Goal: Task Accomplishment & Management: Use online tool/utility

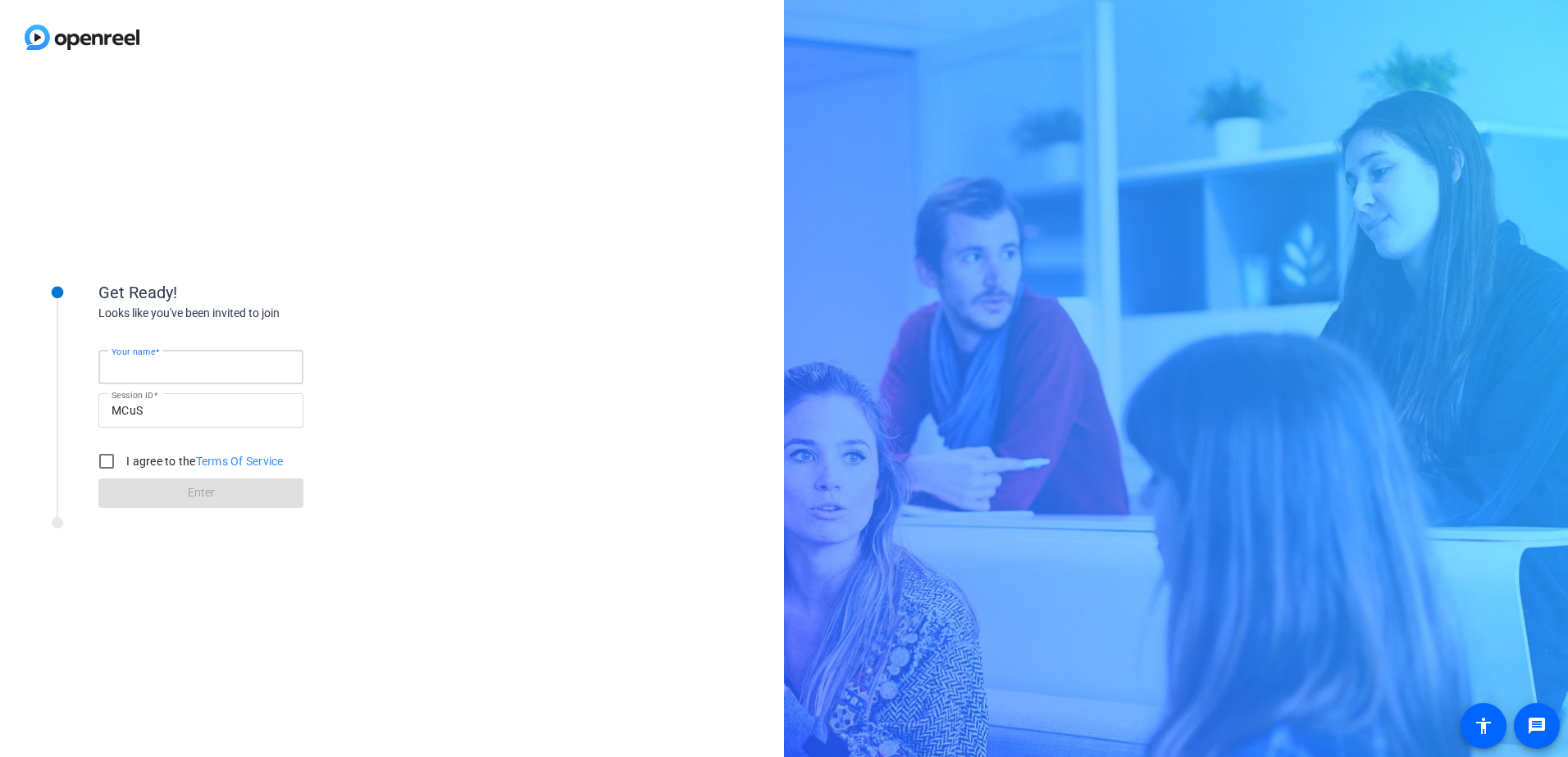
click at [224, 361] on input "Your name" at bounding box center [201, 367] width 178 height 19
type input "[PERSON_NAME]"
click at [119, 465] on input "I agree to the Terms Of Service" at bounding box center [106, 461] width 32 height 32
checkbox input "true"
drag, startPoint x: 179, startPoint y: 491, endPoint x: 665, endPoint y: 501, distance: 486.1
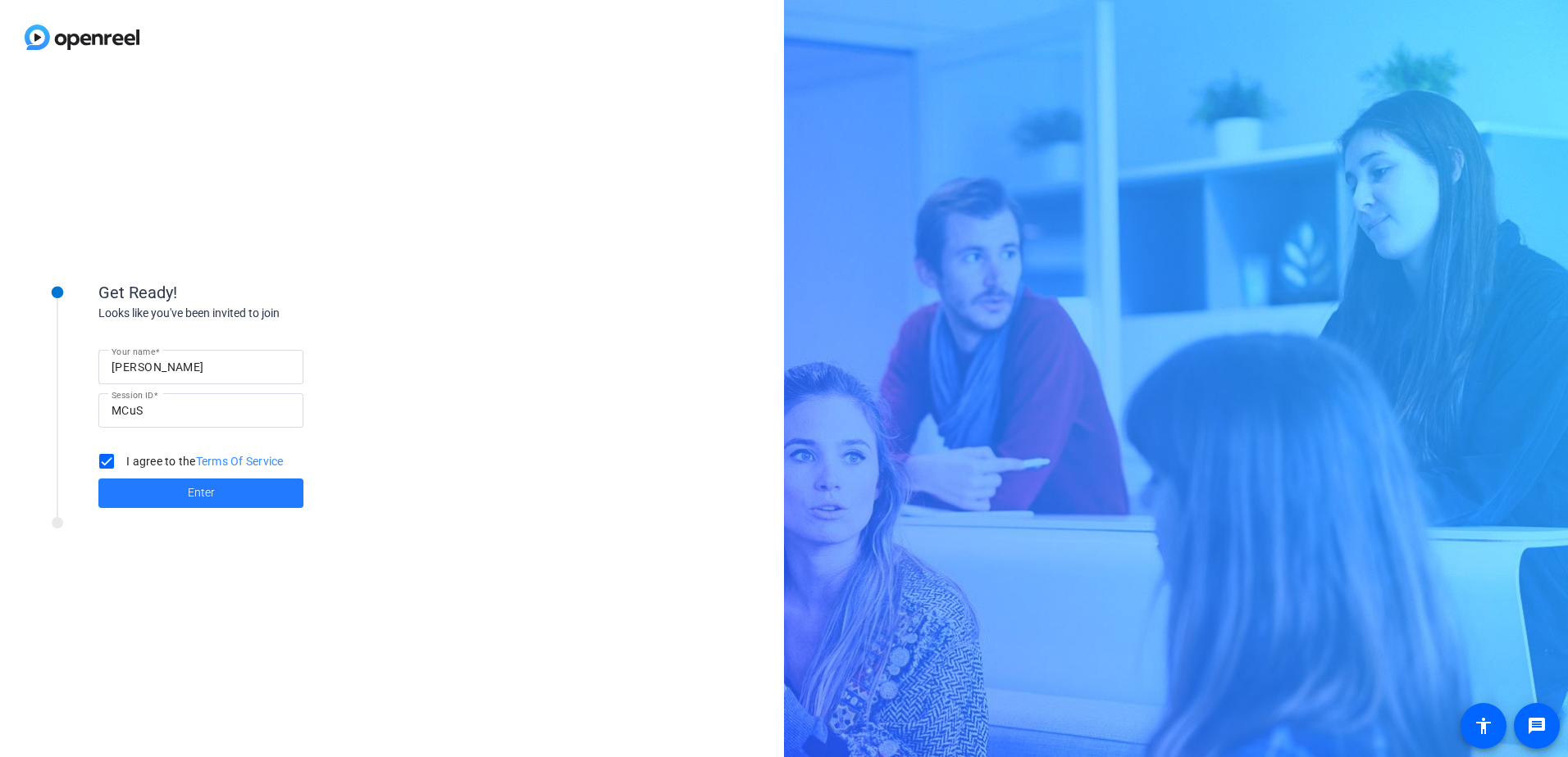
click at [180, 491] on span at bounding box center [201, 494] width 205 height 40
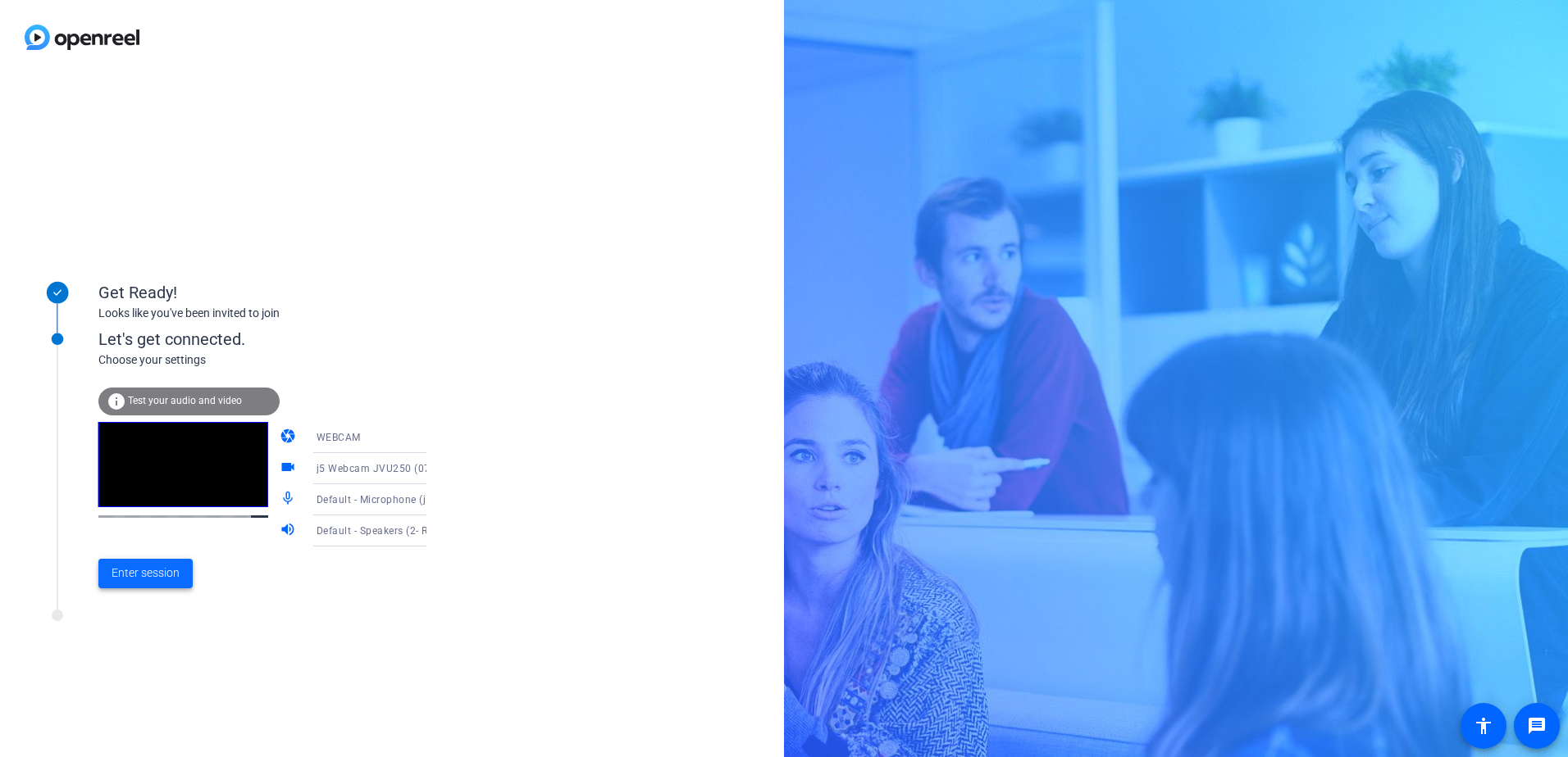
click at [147, 578] on span "Enter session" at bounding box center [146, 573] width 68 height 18
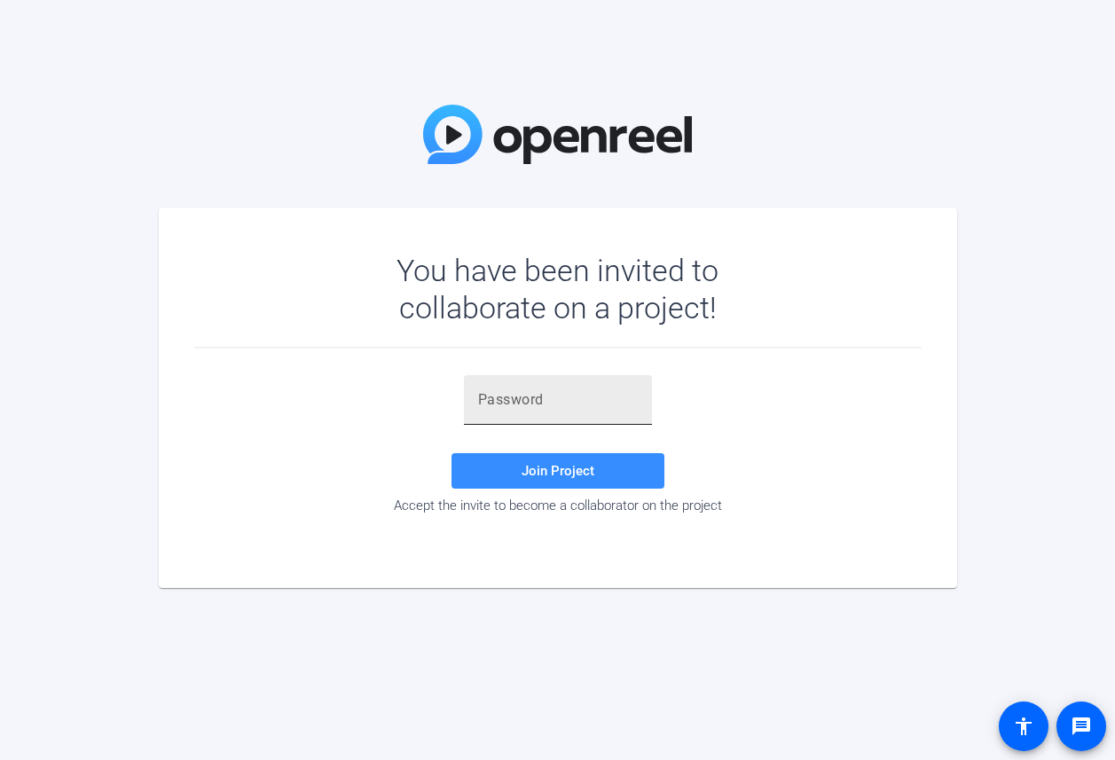
click at [576, 380] on div at bounding box center [558, 400] width 160 height 50
paste input "~dyF^'"
click at [601, 468] on span at bounding box center [557, 471] width 213 height 43
click at [775, 372] on div "~dyF^' Invalid token, email or password Join Project Accept the invite to becom…" at bounding box center [557, 446] width 727 height 195
click at [578, 412] on div "~dyF^'" at bounding box center [558, 400] width 160 height 50
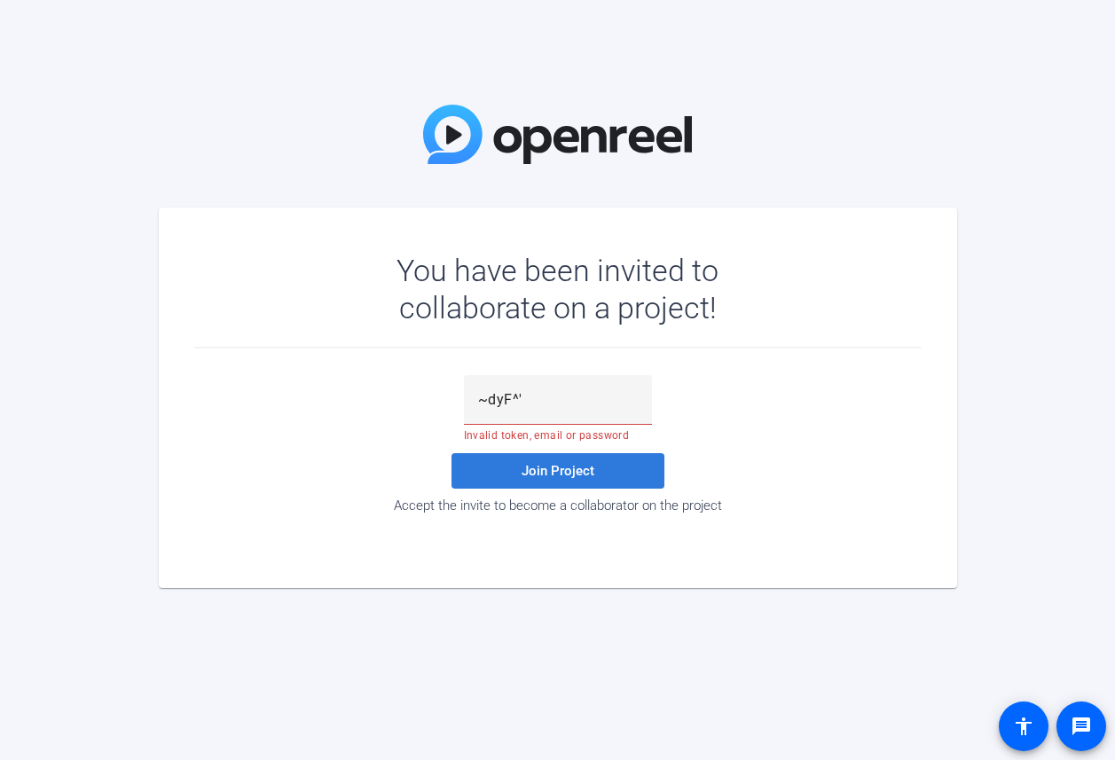
click at [560, 467] on span "Join Project" at bounding box center [557, 471] width 73 height 16
drag, startPoint x: 848, startPoint y: 435, endPoint x: 457, endPoint y: 379, distance: 395.1
click at [847, 435] on div "~dyF^' Invalid token, email or password Join Project Accept the invite to becom…" at bounding box center [557, 444] width 727 height 138
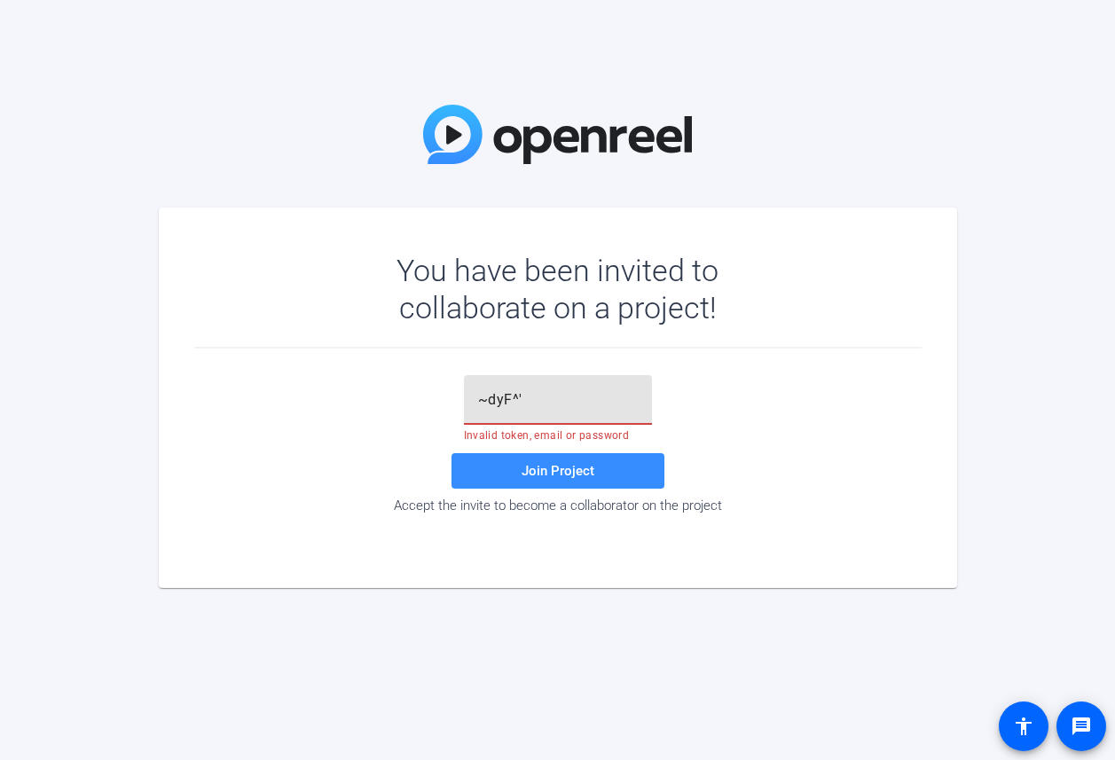
drag, startPoint x: 523, startPoint y: 396, endPoint x: 442, endPoint y: 404, distance: 82.1
click at [442, 404] on div "~dyF^' Invalid token, email or password Join Project Accept the invite to becom…" at bounding box center [557, 444] width 727 height 138
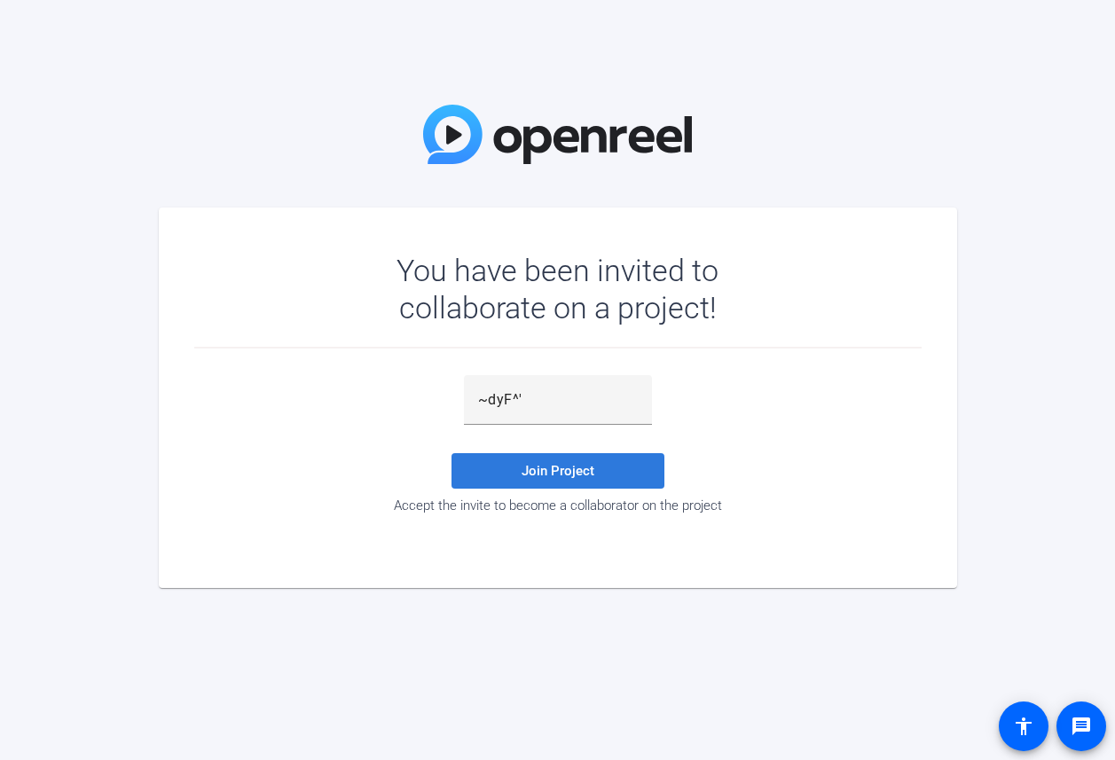
click at [521, 474] on span "Join Project" at bounding box center [557, 471] width 73 height 16
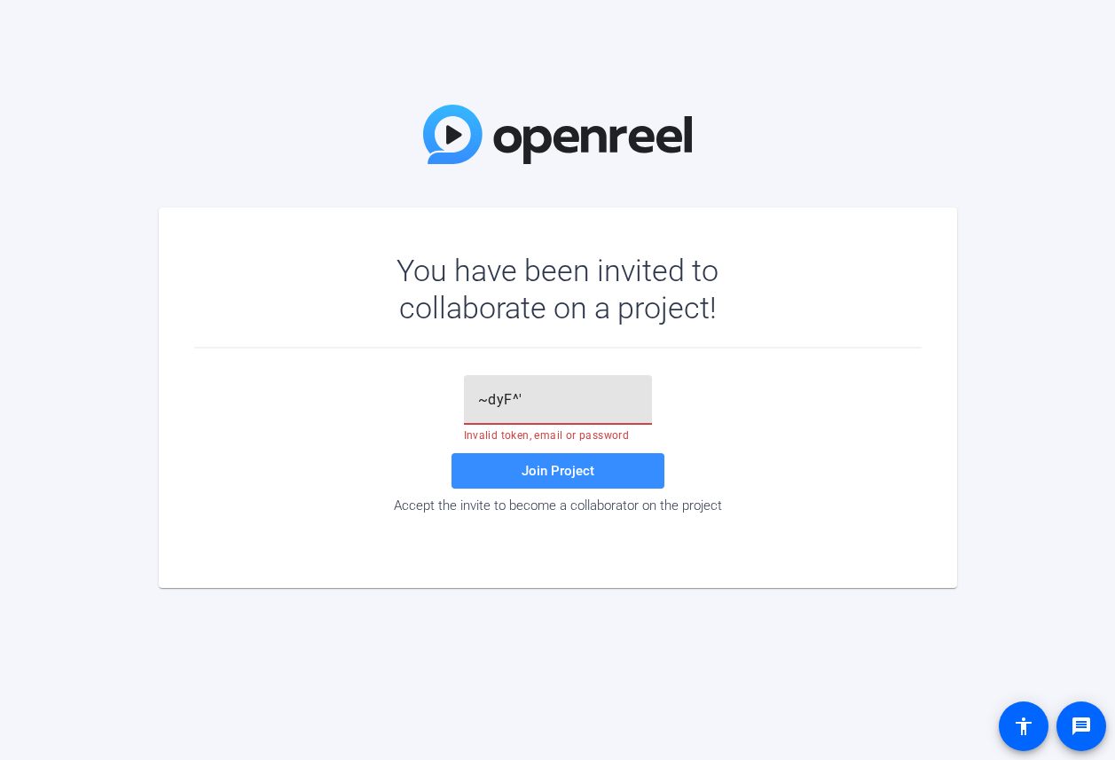
click at [508, 399] on input "~dyF^'" at bounding box center [558, 399] width 160 height 21
drag, startPoint x: 542, startPoint y: 394, endPoint x: 411, endPoint y: 394, distance: 130.4
click at [411, 394] on div "~dyF^' Invalid token, email or password Join Project Accept the invite to becom…" at bounding box center [557, 444] width 727 height 138
type input "r"
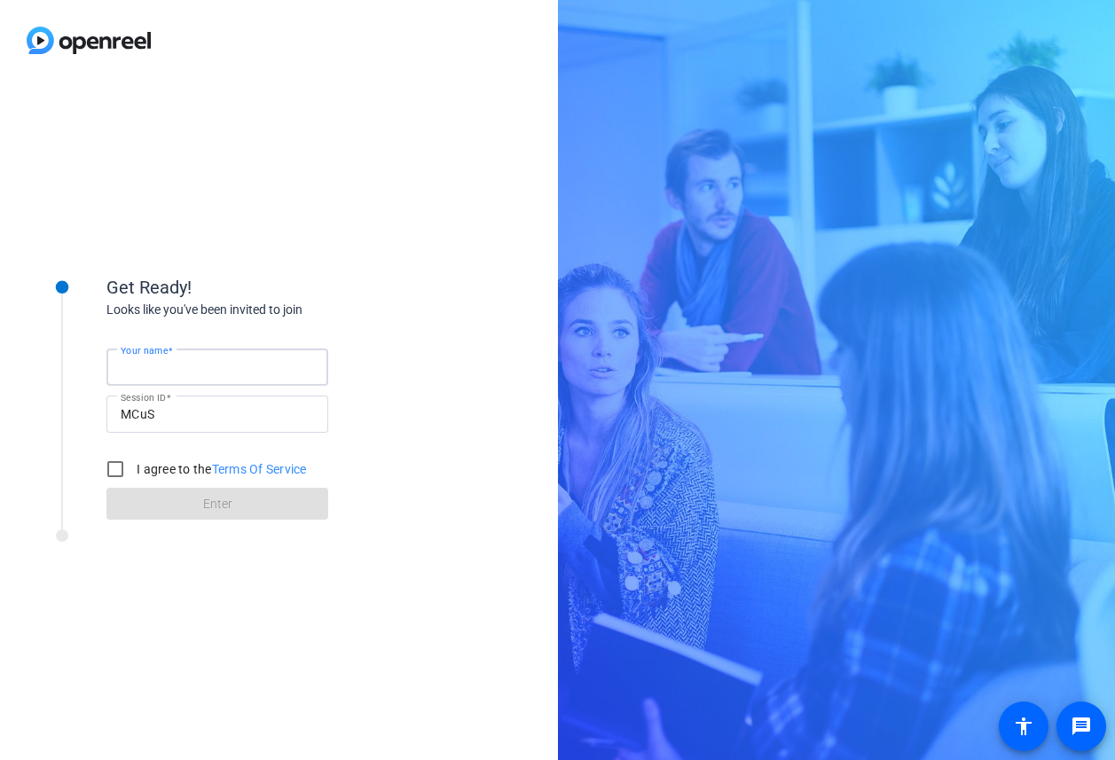
click at [215, 374] on input "Your name" at bounding box center [217, 367] width 193 height 21
type input "[PERSON_NAME]"
click at [116, 473] on input "I agree to the Terms Of Service" at bounding box center [115, 468] width 35 height 35
checkbox input "true"
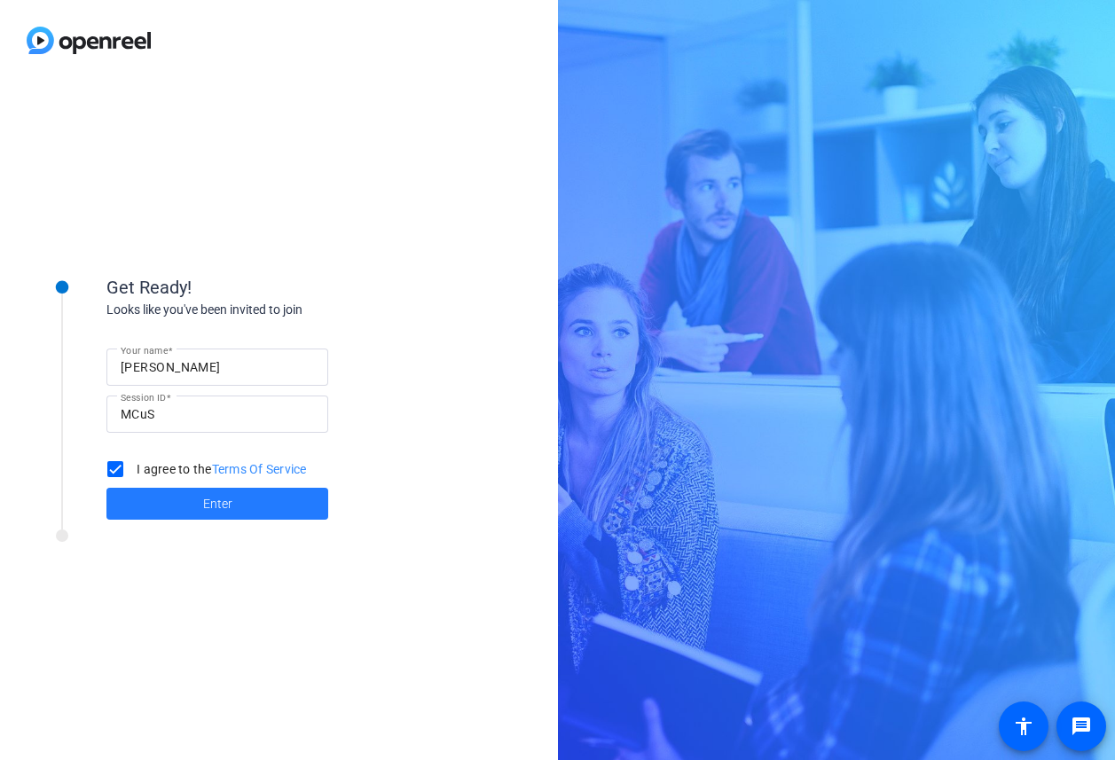
click at [229, 501] on span "Enter" at bounding box center [217, 504] width 29 height 19
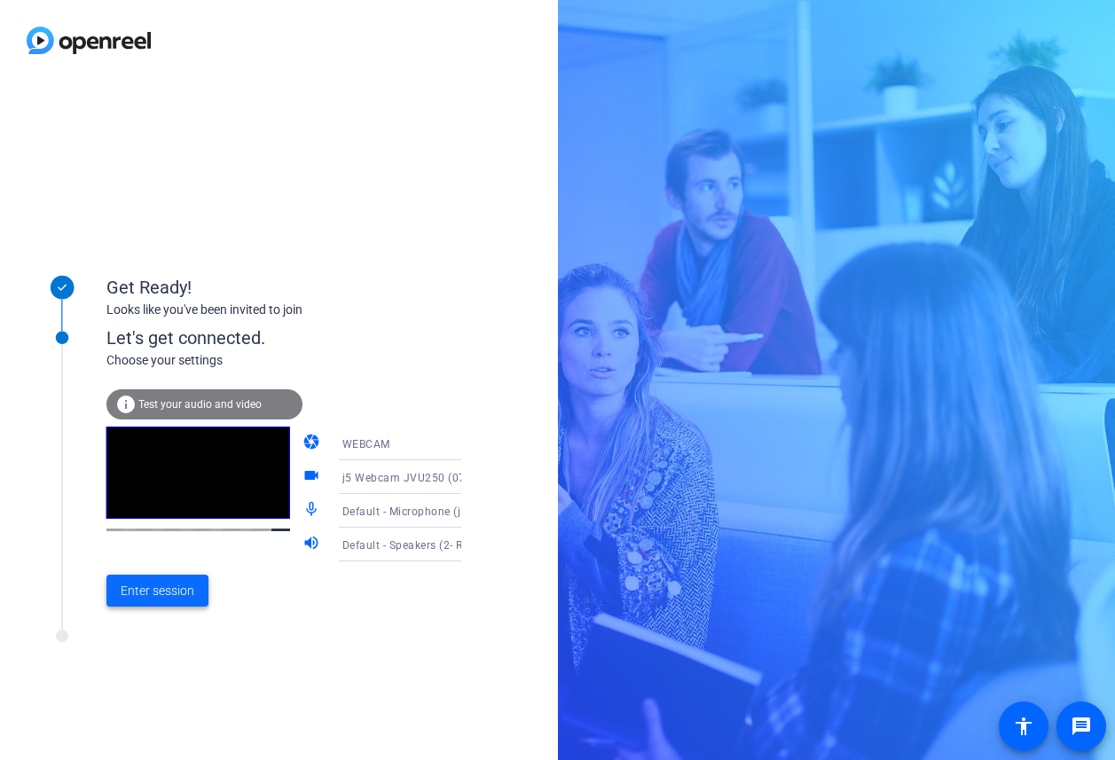
click at [153, 591] on span "Enter session" at bounding box center [158, 591] width 74 height 19
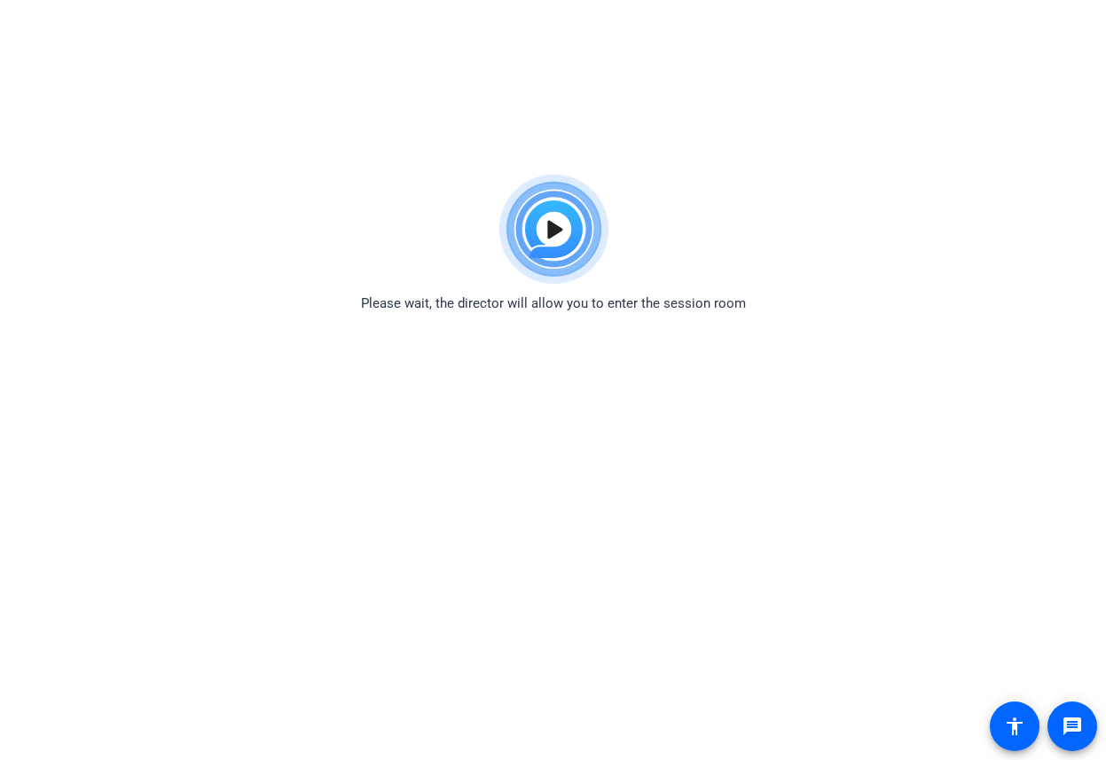
click at [881, 295] on div "Please wait, the director will allow you to enter the session room" at bounding box center [553, 240] width 1106 height 148
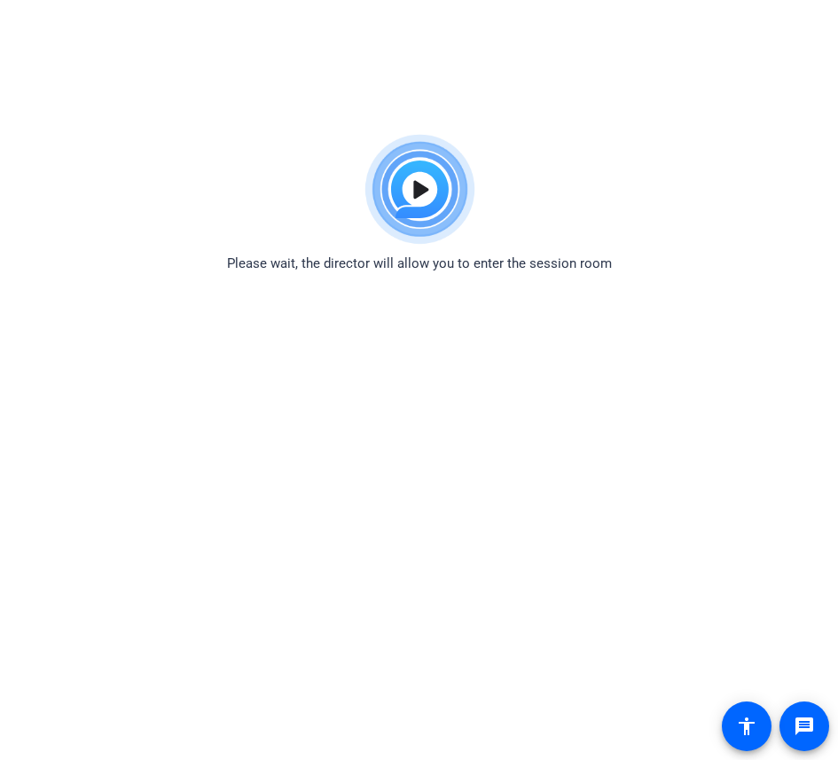
click at [739, 273] on div "Please wait, the director will allow you to enter the session room" at bounding box center [419, 200] width 838 height 148
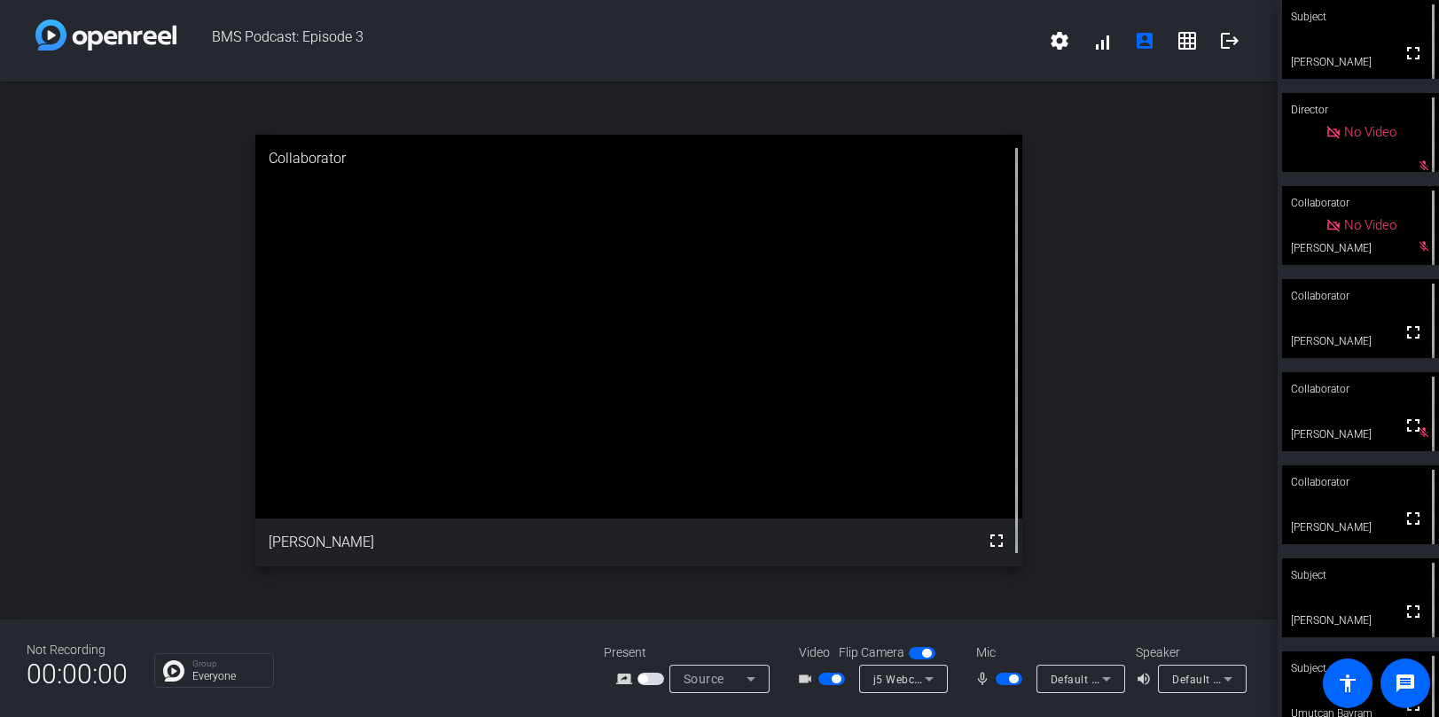
click at [834, 680] on span "button" at bounding box center [836, 679] width 9 height 9
click at [1015, 678] on span "button" at bounding box center [1013, 679] width 9 height 9
click at [827, 678] on span "button" at bounding box center [823, 679] width 9 height 9
click at [1004, 678] on span "button" at bounding box center [1001, 679] width 9 height 9
click at [834, 677] on span "button" at bounding box center [836, 679] width 9 height 9
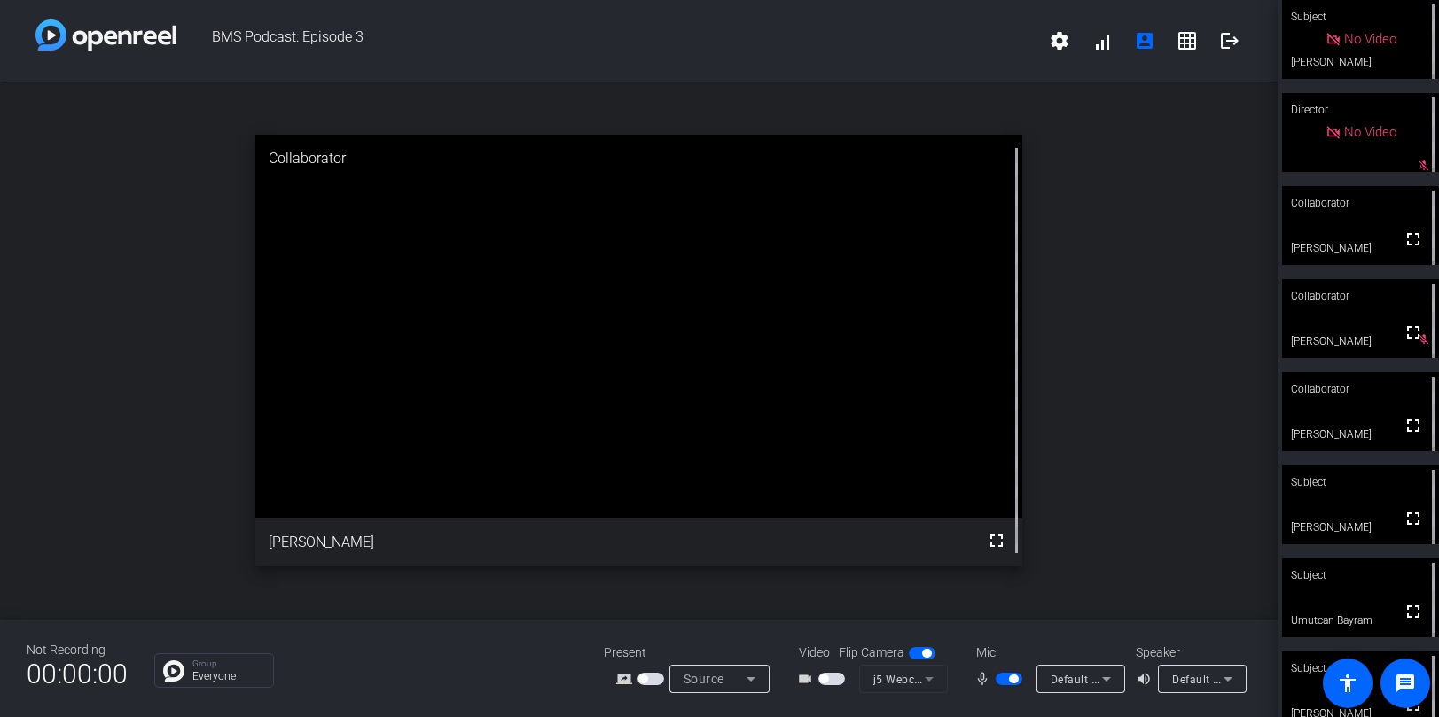
click at [1014, 680] on span "button" at bounding box center [1013, 679] width 9 height 9
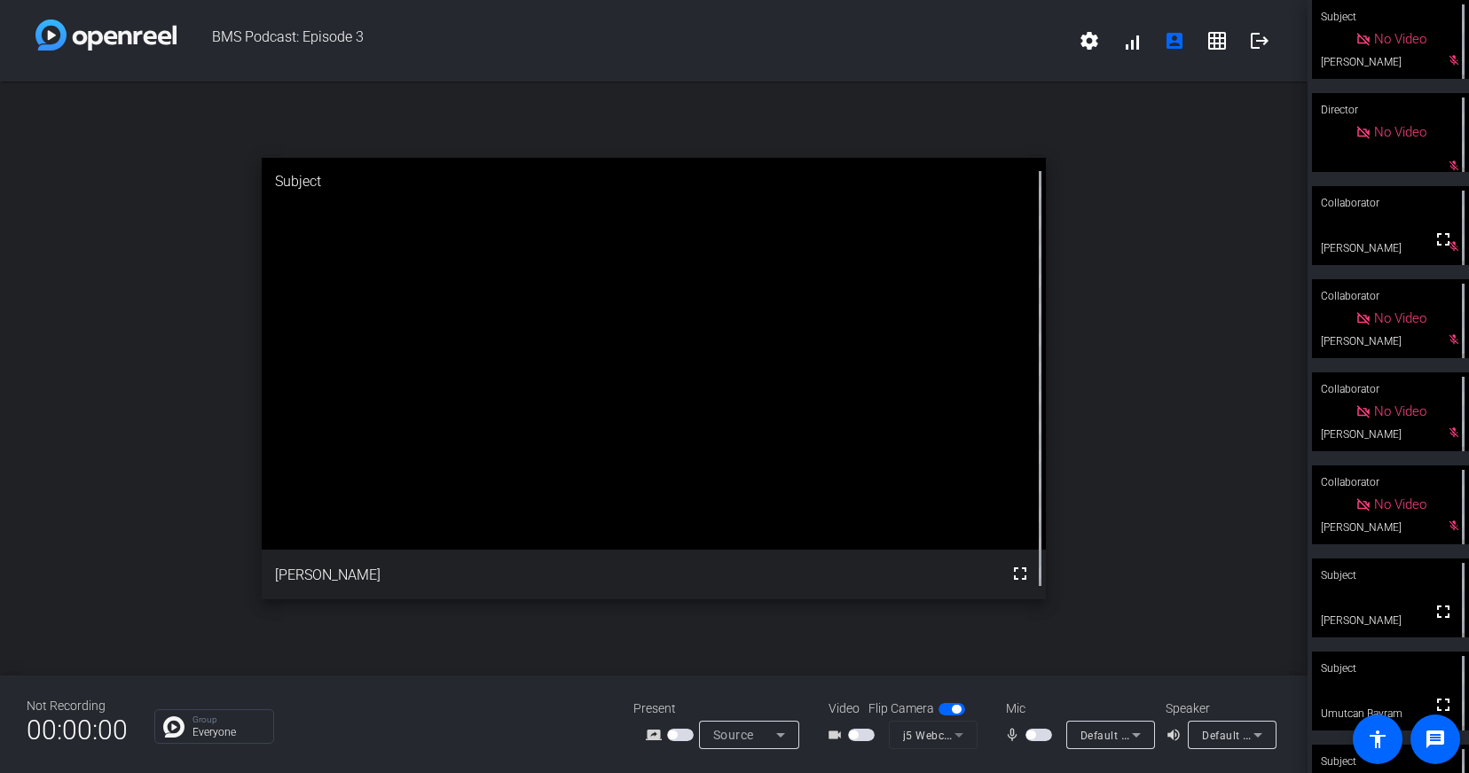
click at [858, 734] on span "button" at bounding box center [861, 735] width 27 height 12
click at [1036, 737] on span "button" at bounding box center [1038, 735] width 27 height 12
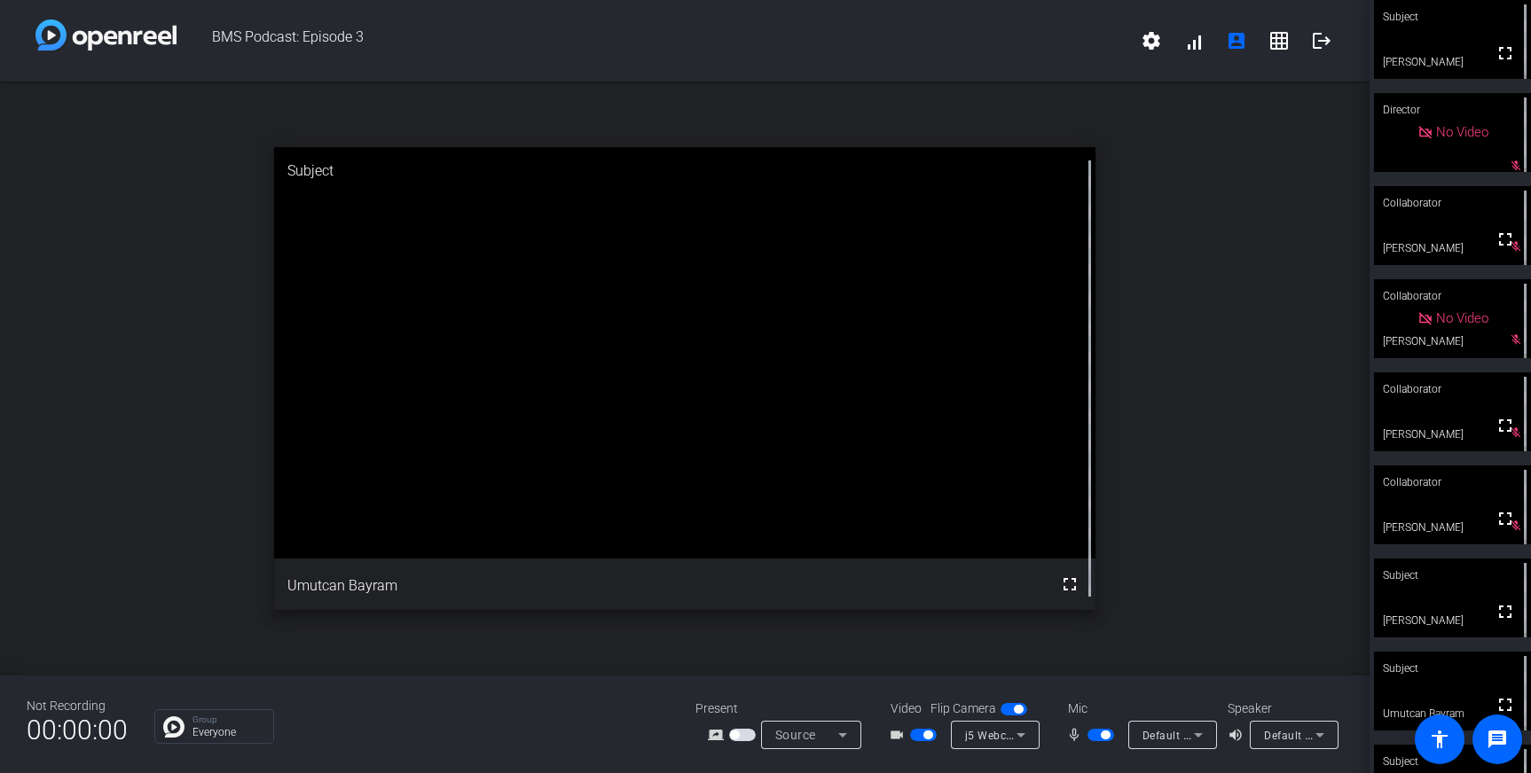
click at [923, 734] on span "button" at bounding box center [927, 735] width 9 height 9
click at [1091, 732] on span "button" at bounding box center [1100, 735] width 27 height 12
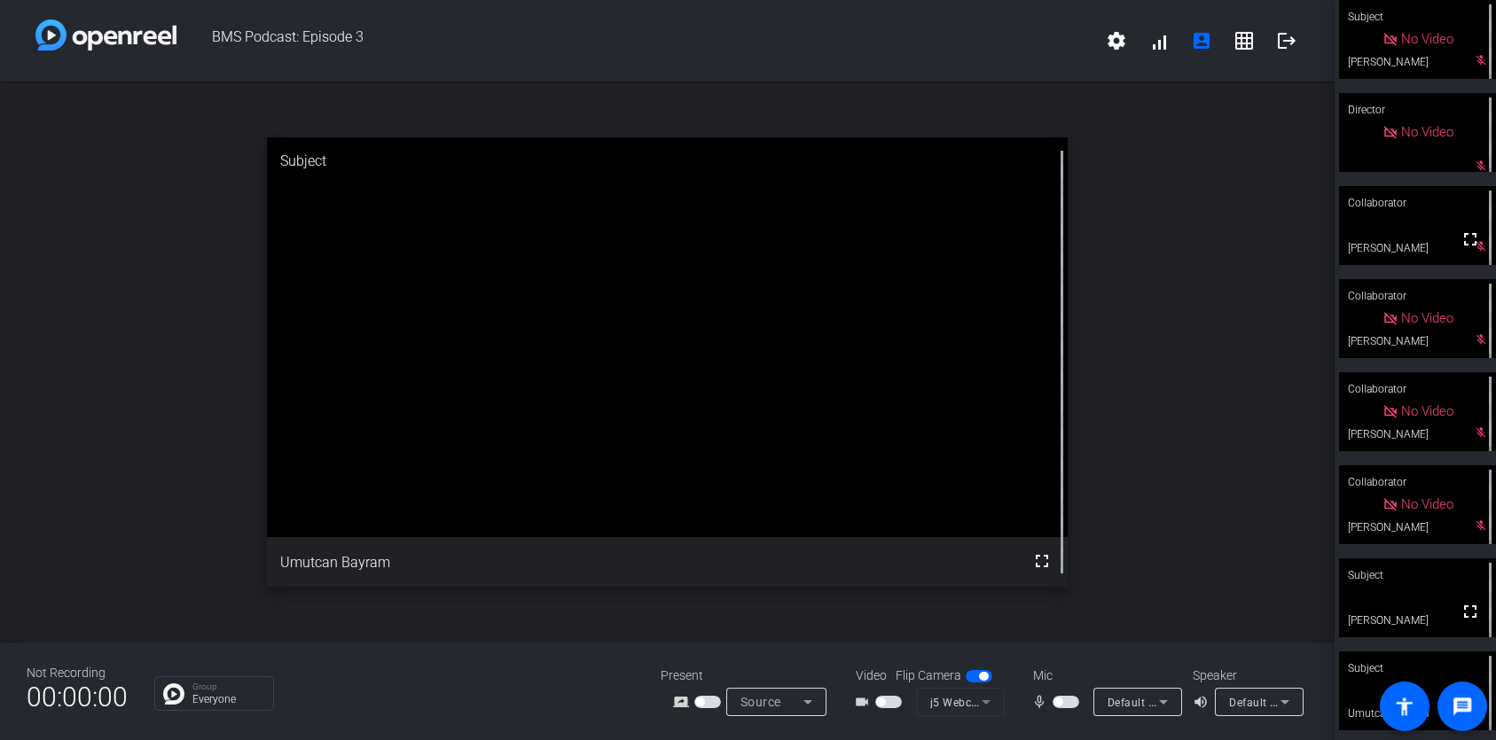
click at [1061, 705] on span "button" at bounding box center [1058, 702] width 9 height 9
click at [878, 696] on span "button" at bounding box center [888, 702] width 27 height 12
click at [875, 701] on span "button" at bounding box center [888, 702] width 27 height 12
click at [1062, 701] on span "button" at bounding box center [1066, 702] width 27 height 12
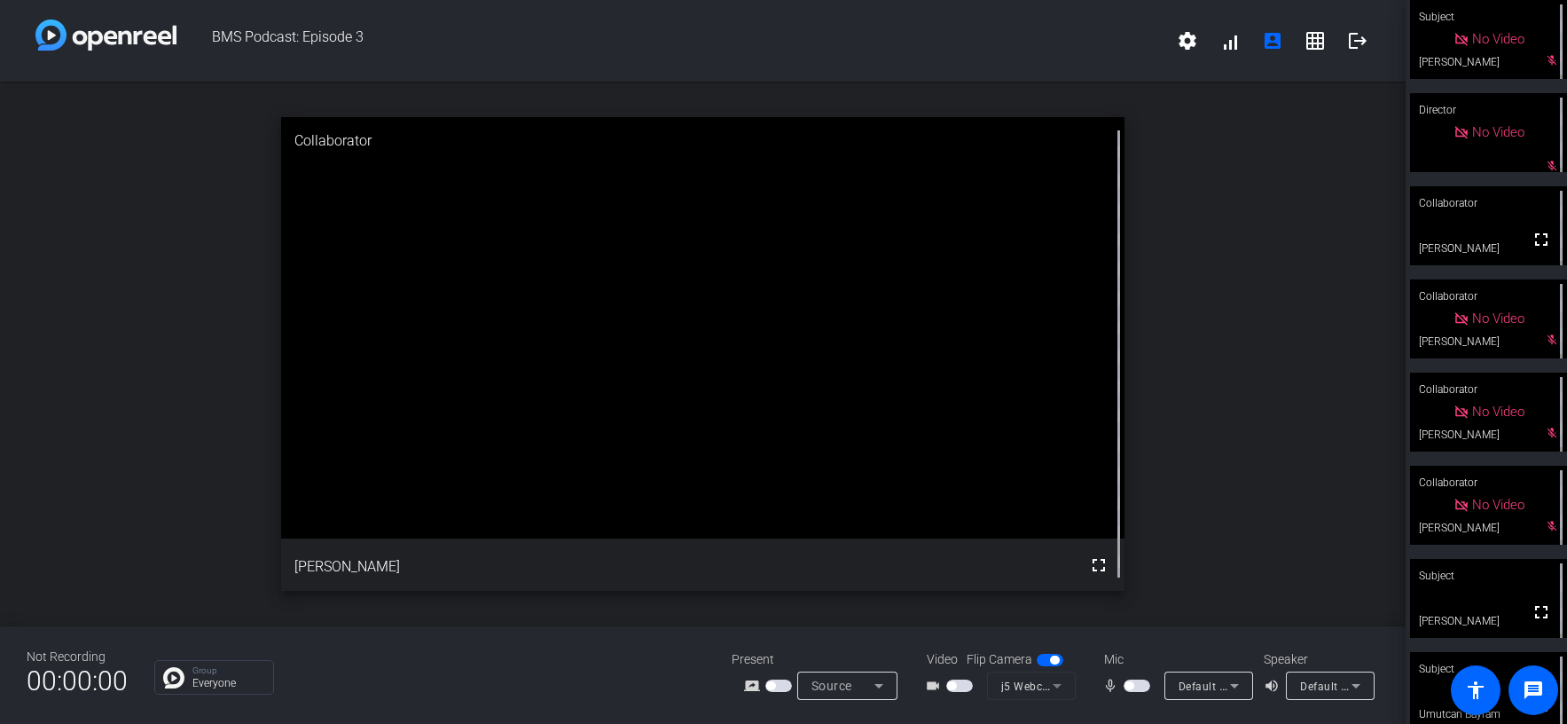
click at [1114, 686] on span "button" at bounding box center [1137, 685] width 27 height 12
click at [960, 682] on span "button" at bounding box center [959, 685] width 27 height 12
drag, startPoint x: 959, startPoint y: 686, endPoint x: 1119, endPoint y: 722, distance: 164.4
click at [960, 686] on span "button" at bounding box center [964, 685] width 9 height 9
click at [1114, 686] on span "button" at bounding box center [1141, 685] width 9 height 9
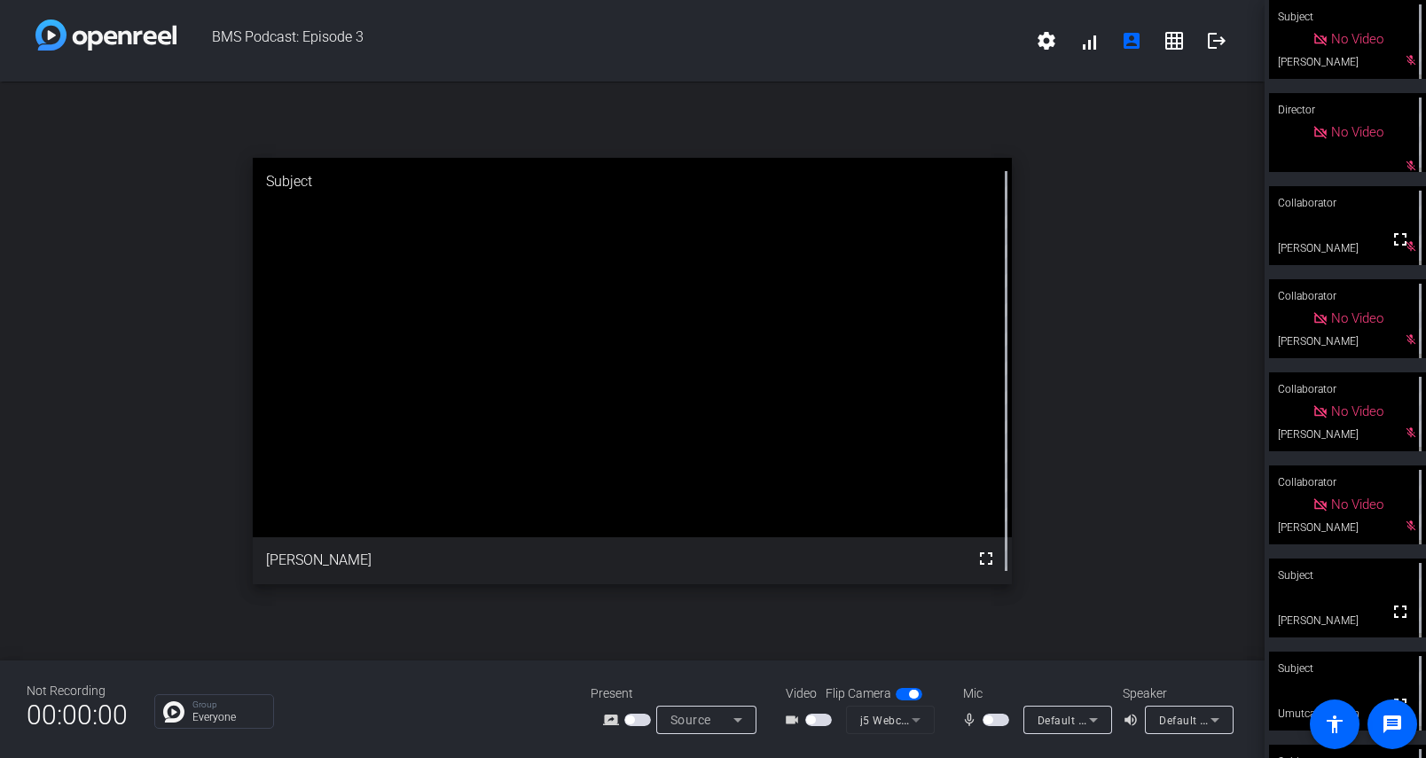
click at [999, 725] on span "button" at bounding box center [996, 720] width 27 height 12
click at [816, 718] on span "button" at bounding box center [818, 720] width 27 height 12
